Goal: Information Seeking & Learning: Find specific fact

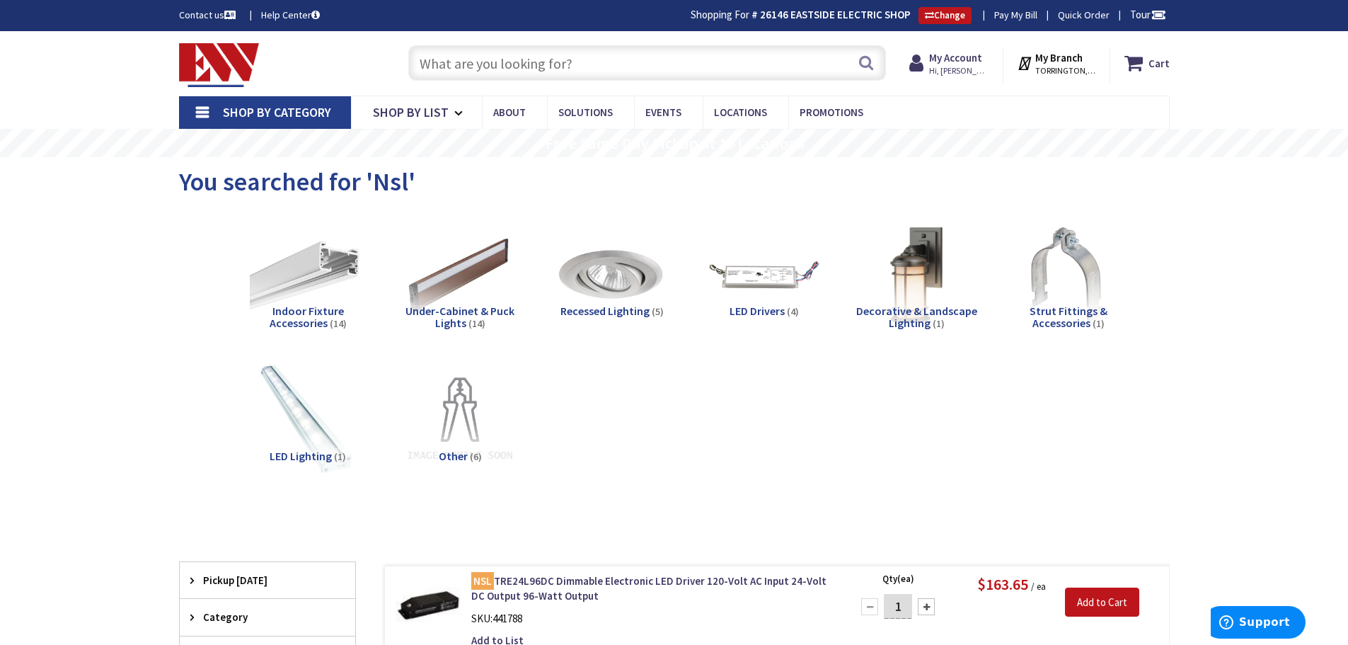
click at [471, 56] on input "text" at bounding box center [647, 62] width 478 height 35
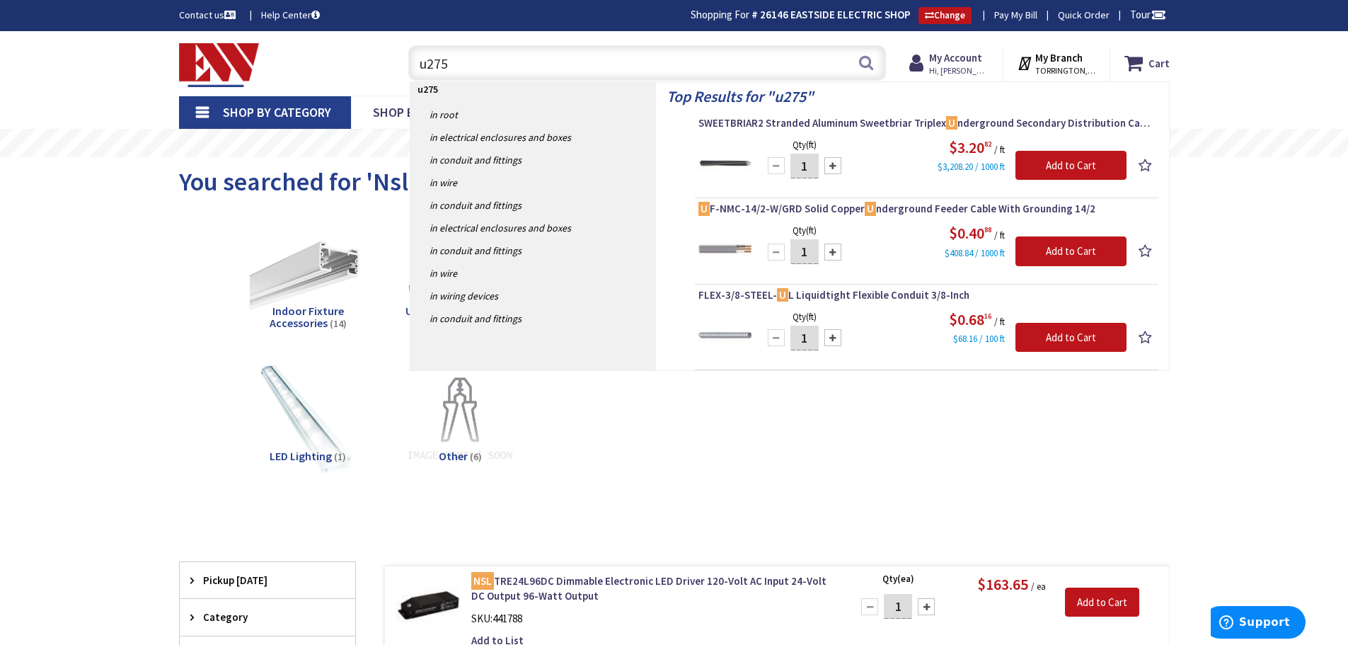
type input "u2753"
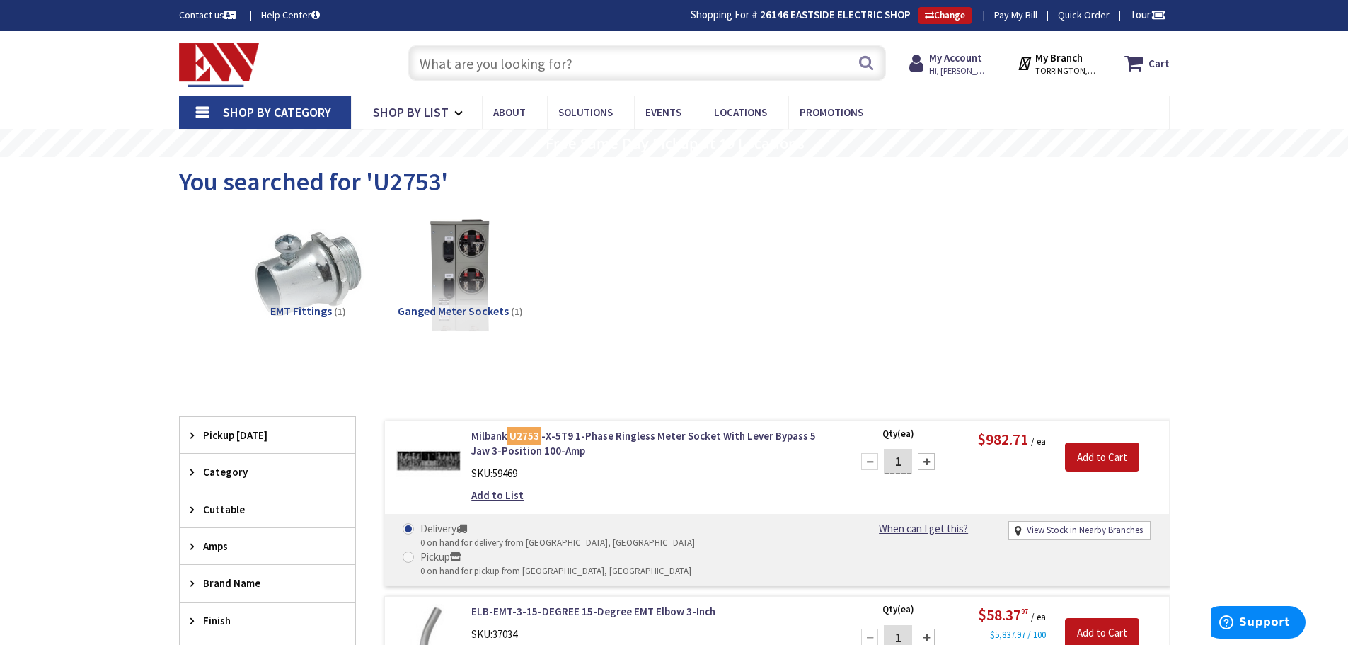
paste input "U4373-XT-5T9"
type input "U4373-XT-5T9"
click at [861, 67] on button "Search" at bounding box center [866, 63] width 18 height 32
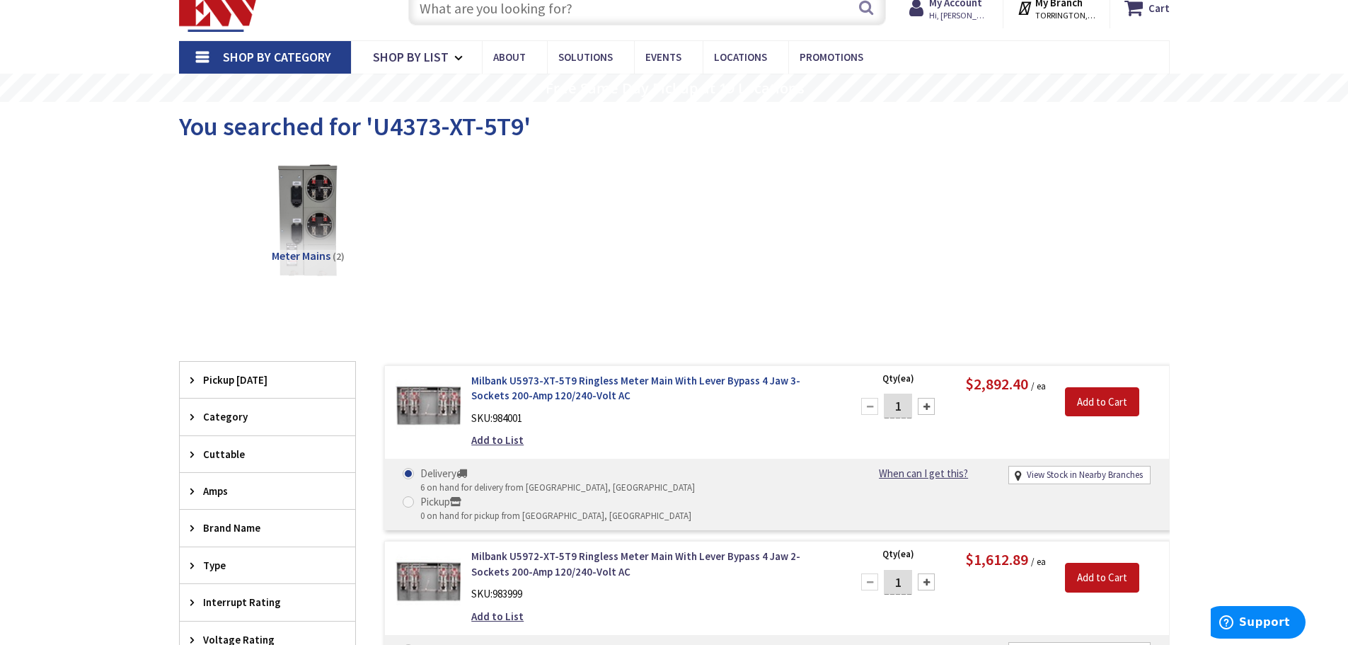
scroll to position [71, 0]
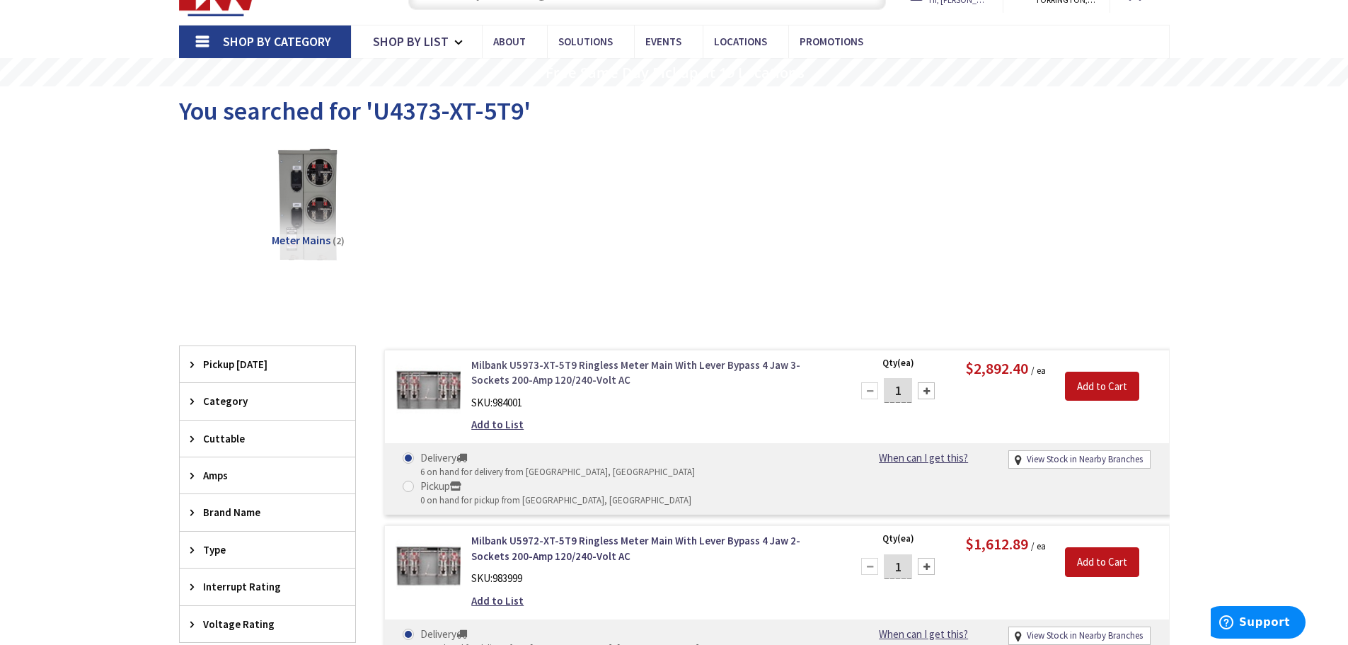
click at [594, 366] on link "Milbank U5973-XT-5T9 Ringless Meter Main With Lever Bypass 4 Jaw 3-Sockets 200-…" at bounding box center [651, 372] width 360 height 30
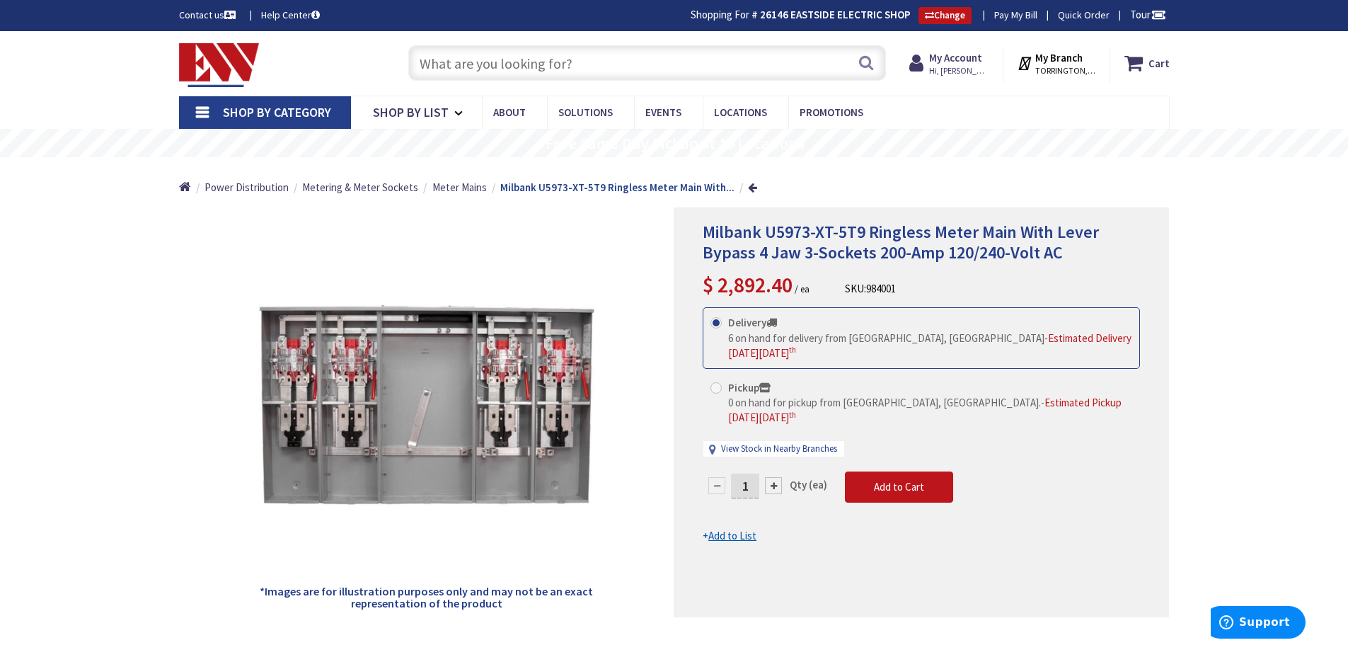
click at [470, 69] on input "text" at bounding box center [647, 62] width 478 height 35
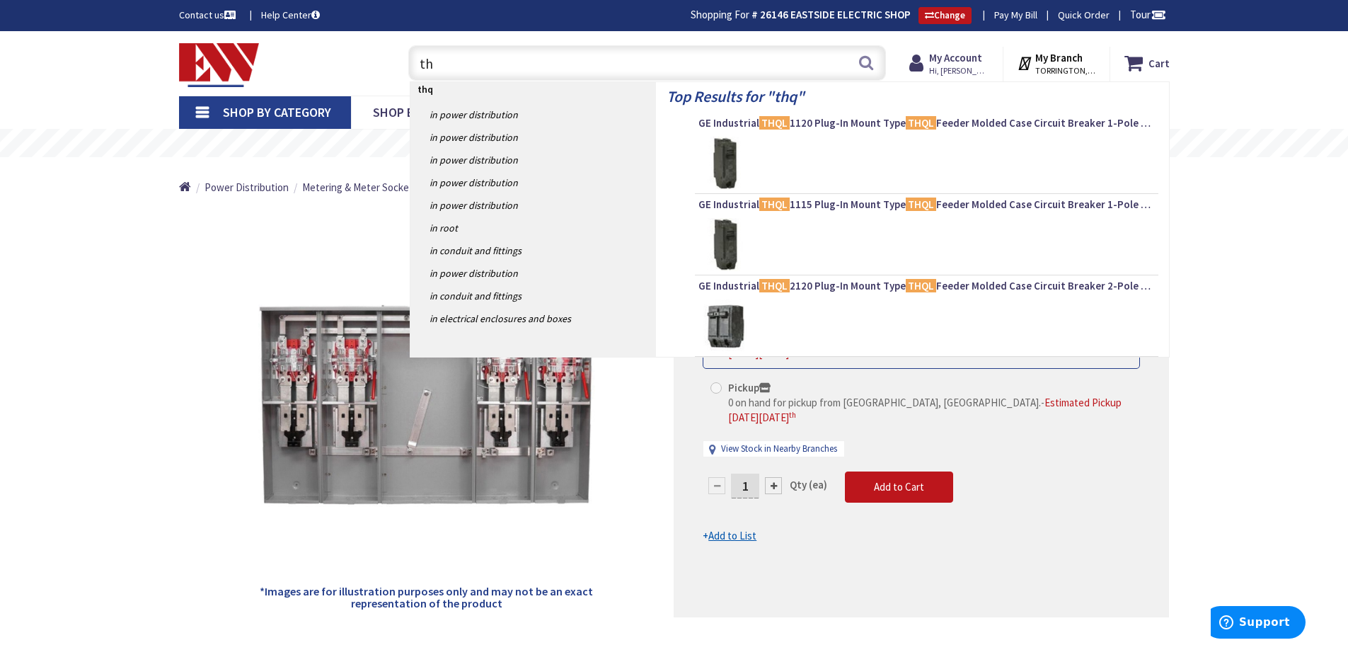
type input "t"
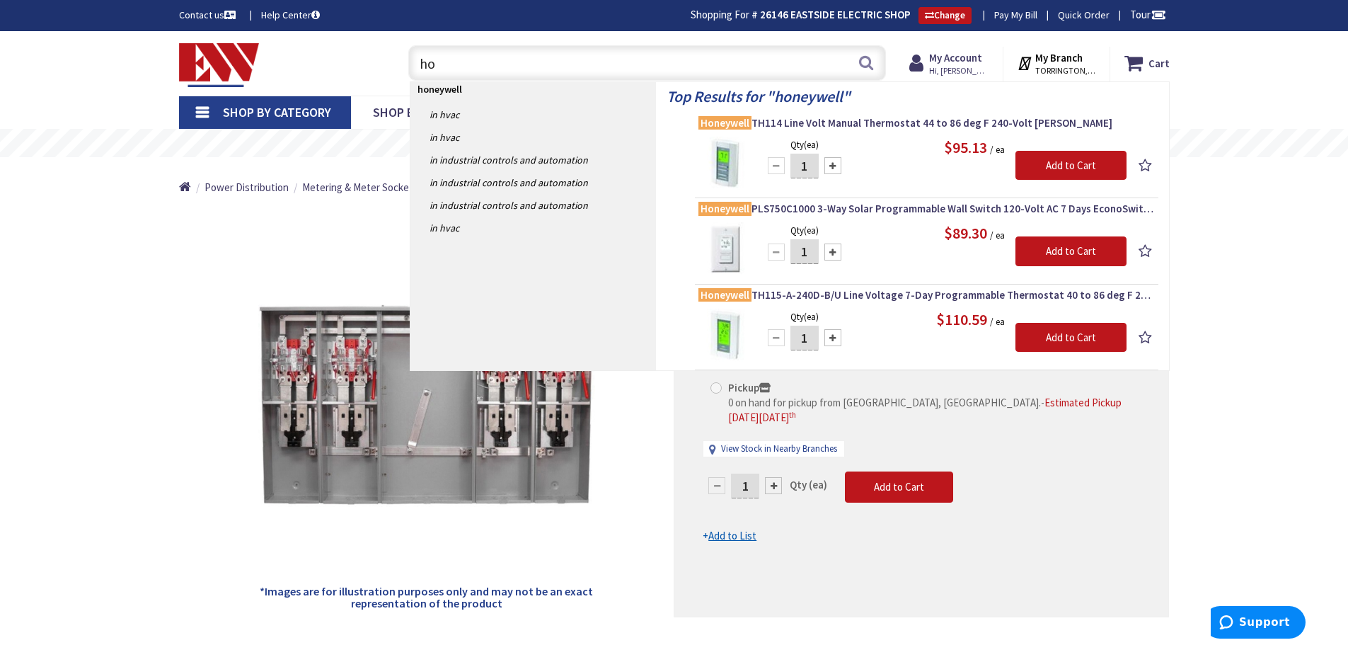
type input "h"
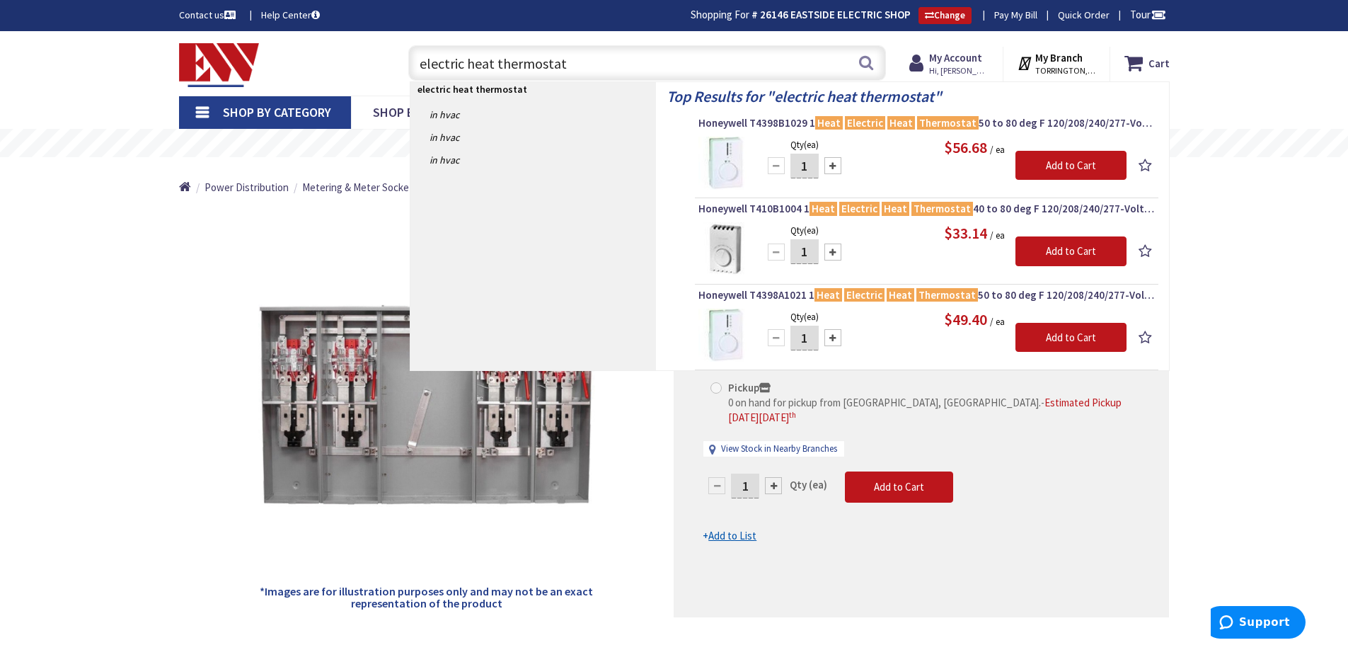
type input "electric heat thermostat"
